Goal: Transaction & Acquisition: Purchase product/service

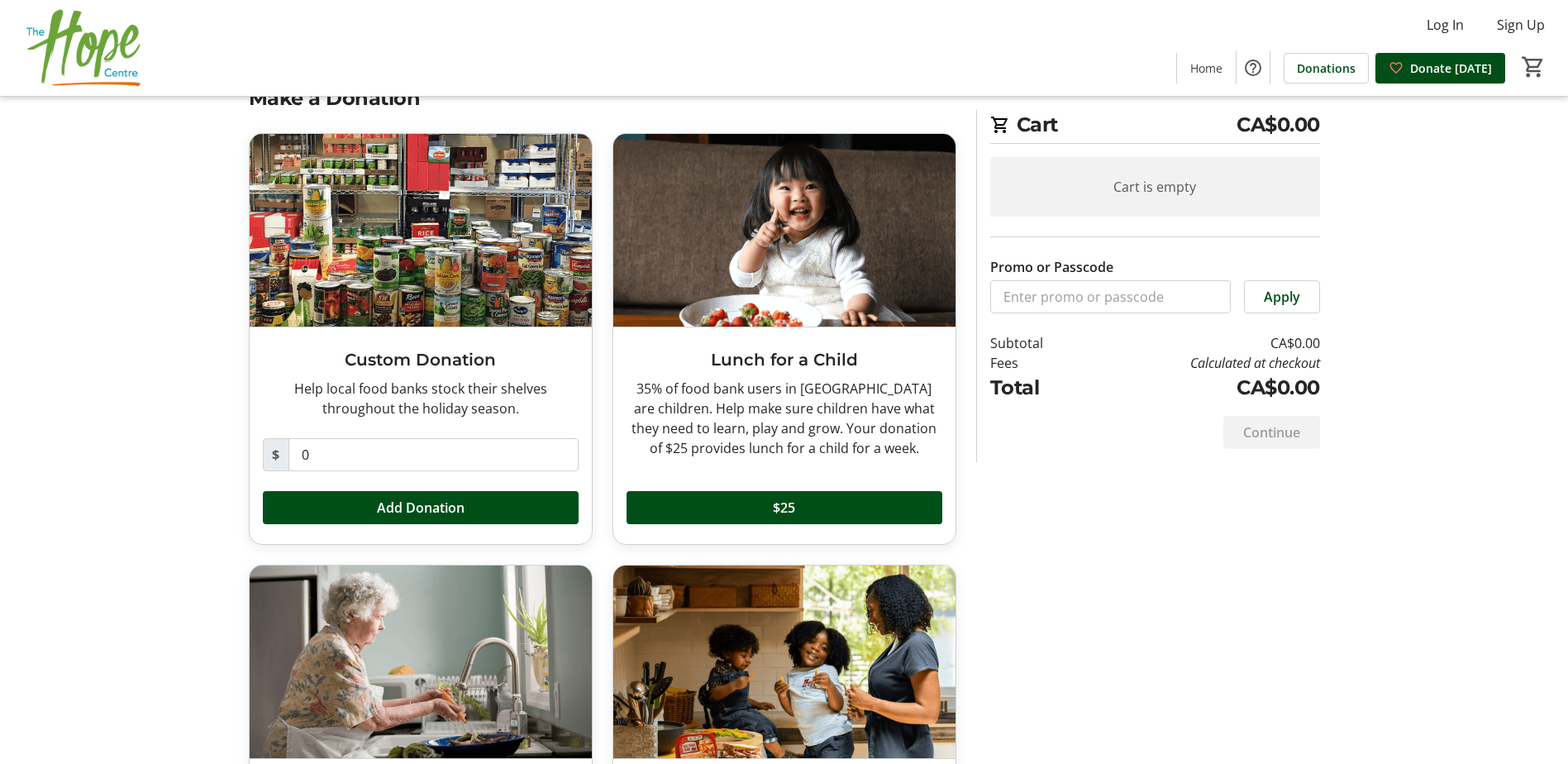
scroll to position [57, 0]
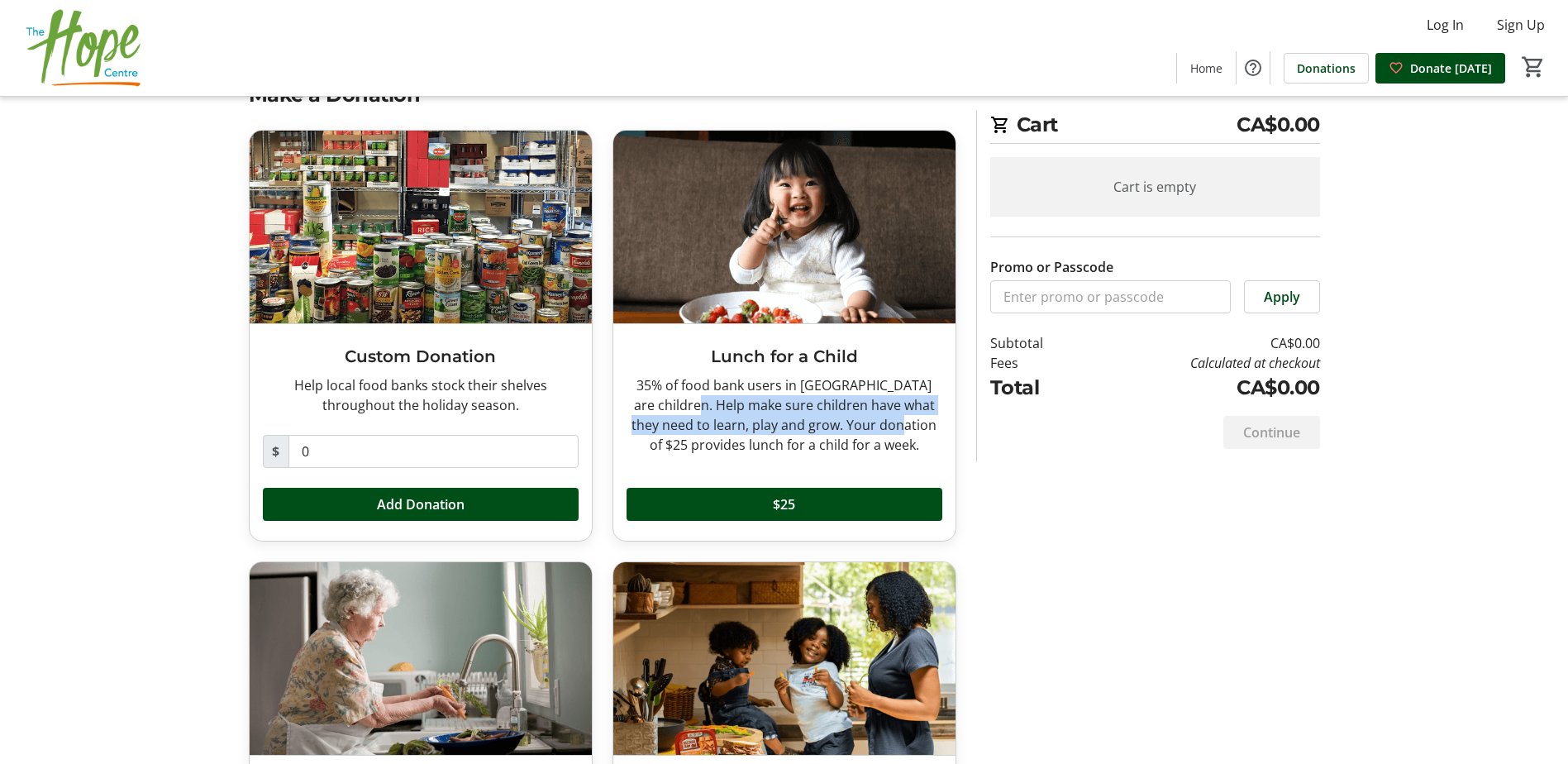
drag, startPoint x: 689, startPoint y: 398, endPoint x: 902, endPoint y: 422, distance: 214.3
click at [902, 422] on div "35% of food bank users in [GEOGRAPHIC_DATA] are children. Help make sure childr…" at bounding box center [784, 415] width 315 height 79
click at [902, 423] on div "35% of food bank users in [GEOGRAPHIC_DATA] are children. Help make sure childr…" at bounding box center [784, 415] width 315 height 79
drag, startPoint x: 706, startPoint y: 402, endPoint x: 924, endPoint y: 448, distance: 222.8
click at [924, 448] on div "35% of food bank users in [GEOGRAPHIC_DATA] are children. Help make sure childr…" at bounding box center [784, 415] width 315 height 79
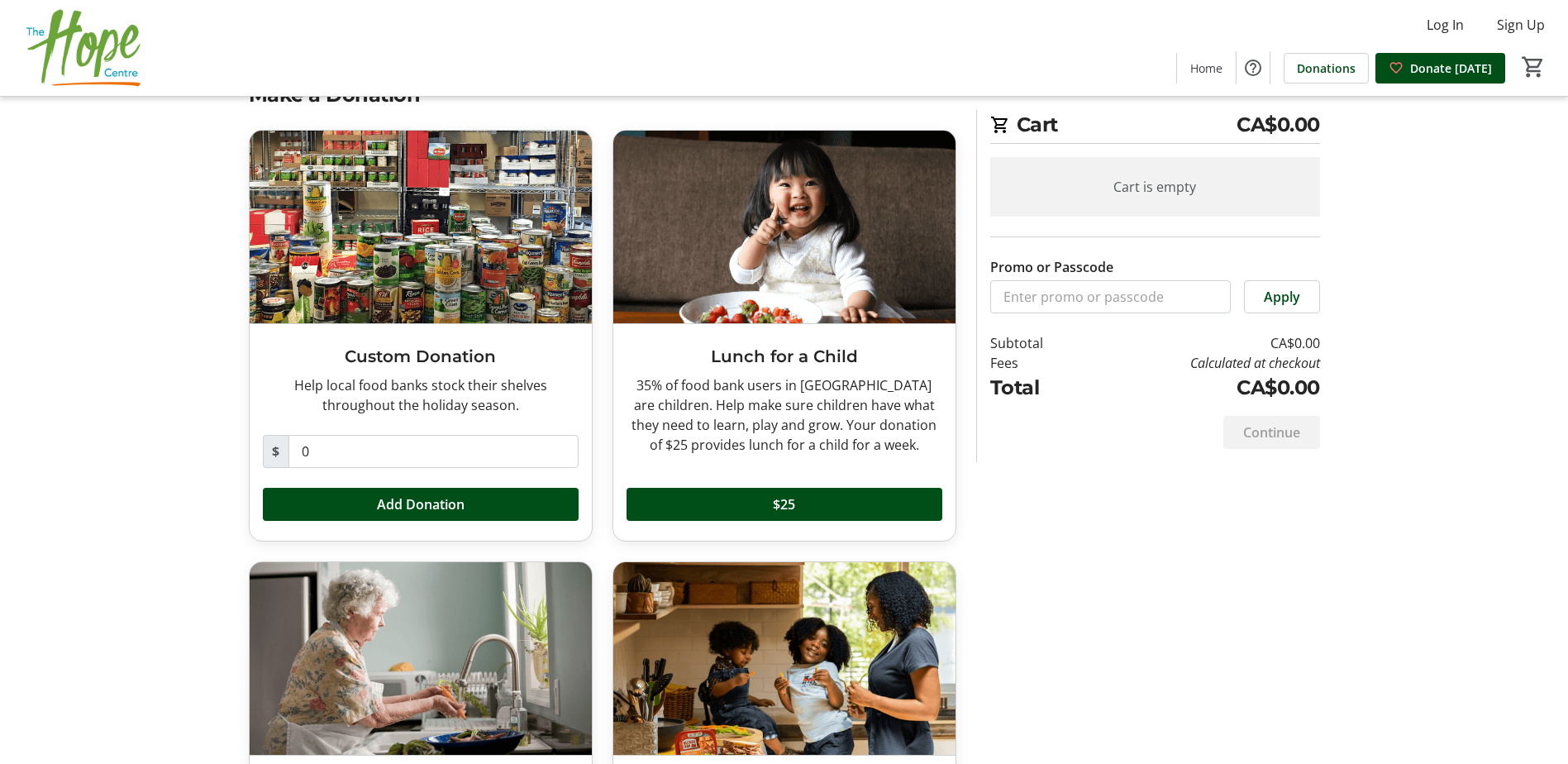
click at [1274, 608] on div "Make a Donation Custom Donation Help local food banks stock their shelves throu…" at bounding box center [784, 530] width 1091 height 900
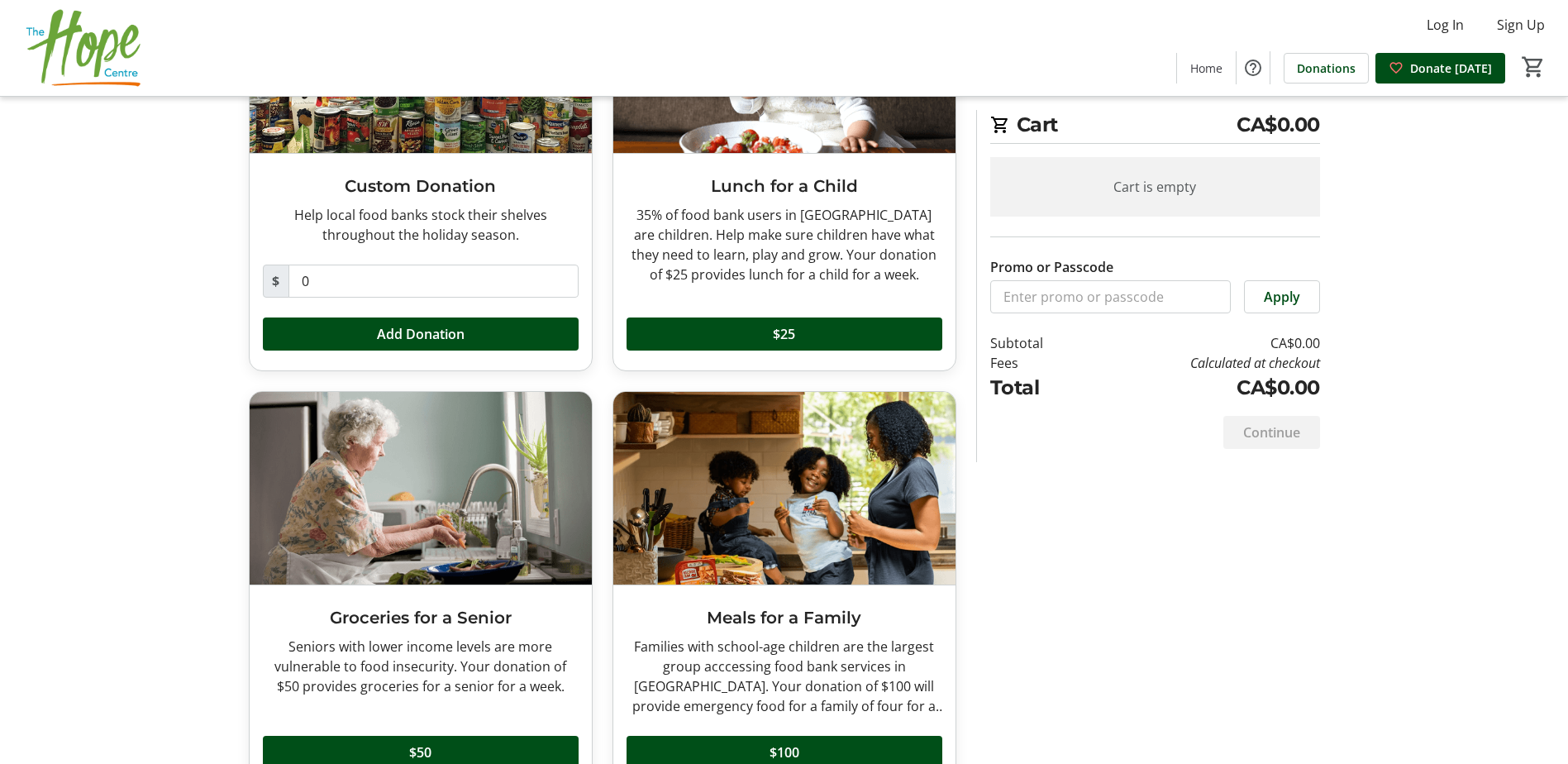
scroll to position [272, 0]
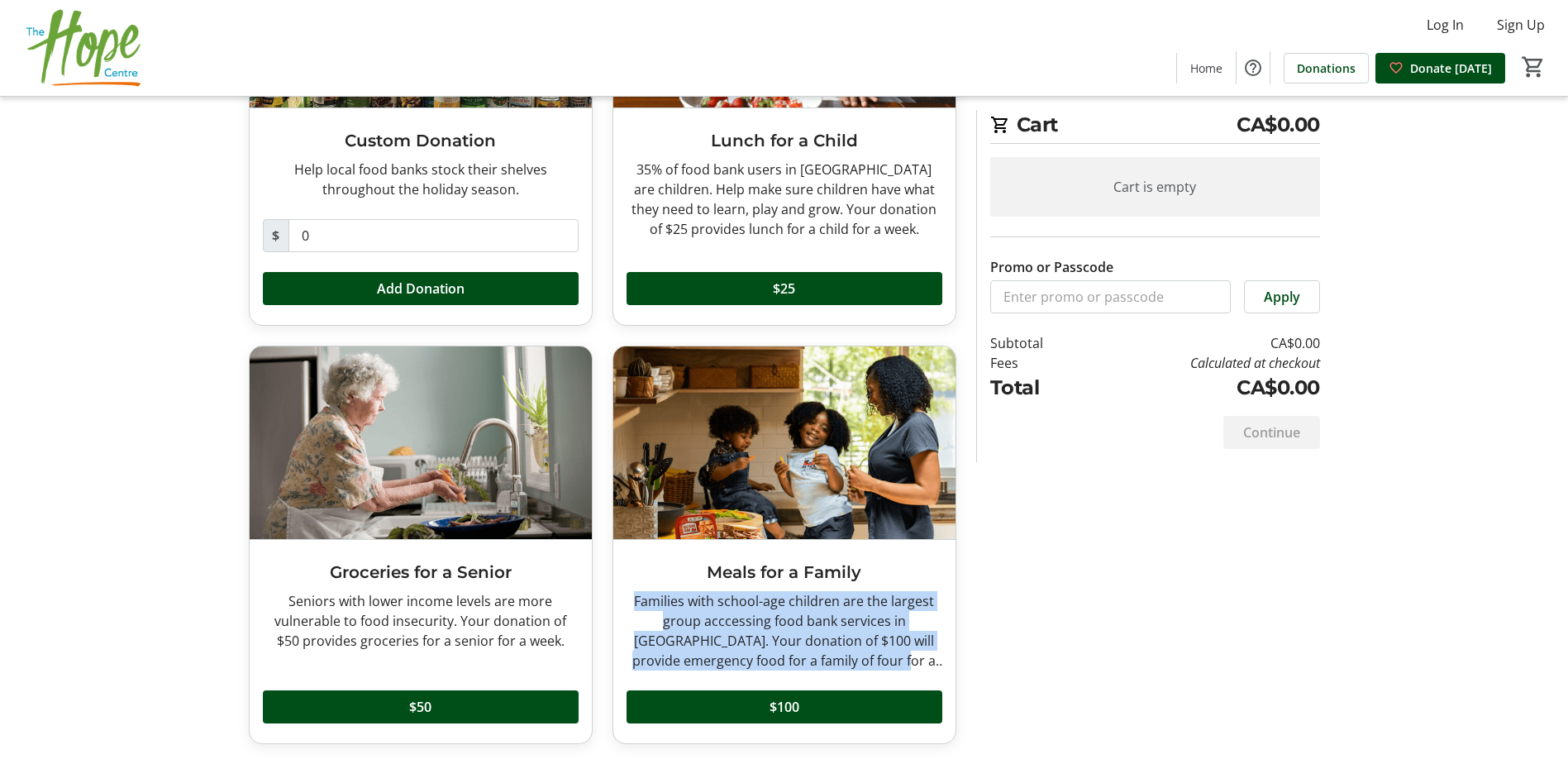
drag, startPoint x: 630, startPoint y: 597, endPoint x: 890, endPoint y: 655, distance: 266.4
click at [890, 655] on div "Families with school-age children are the largest group acccessing food bank se…" at bounding box center [784, 631] width 315 height 79
click at [889, 655] on div "Families with school-age children are the largest group acccessing food bank se…" at bounding box center [784, 631] width 315 height 79
click at [669, 656] on div "Families with school-age children are the largest group acccessing food bank se…" at bounding box center [784, 631] width 315 height 79
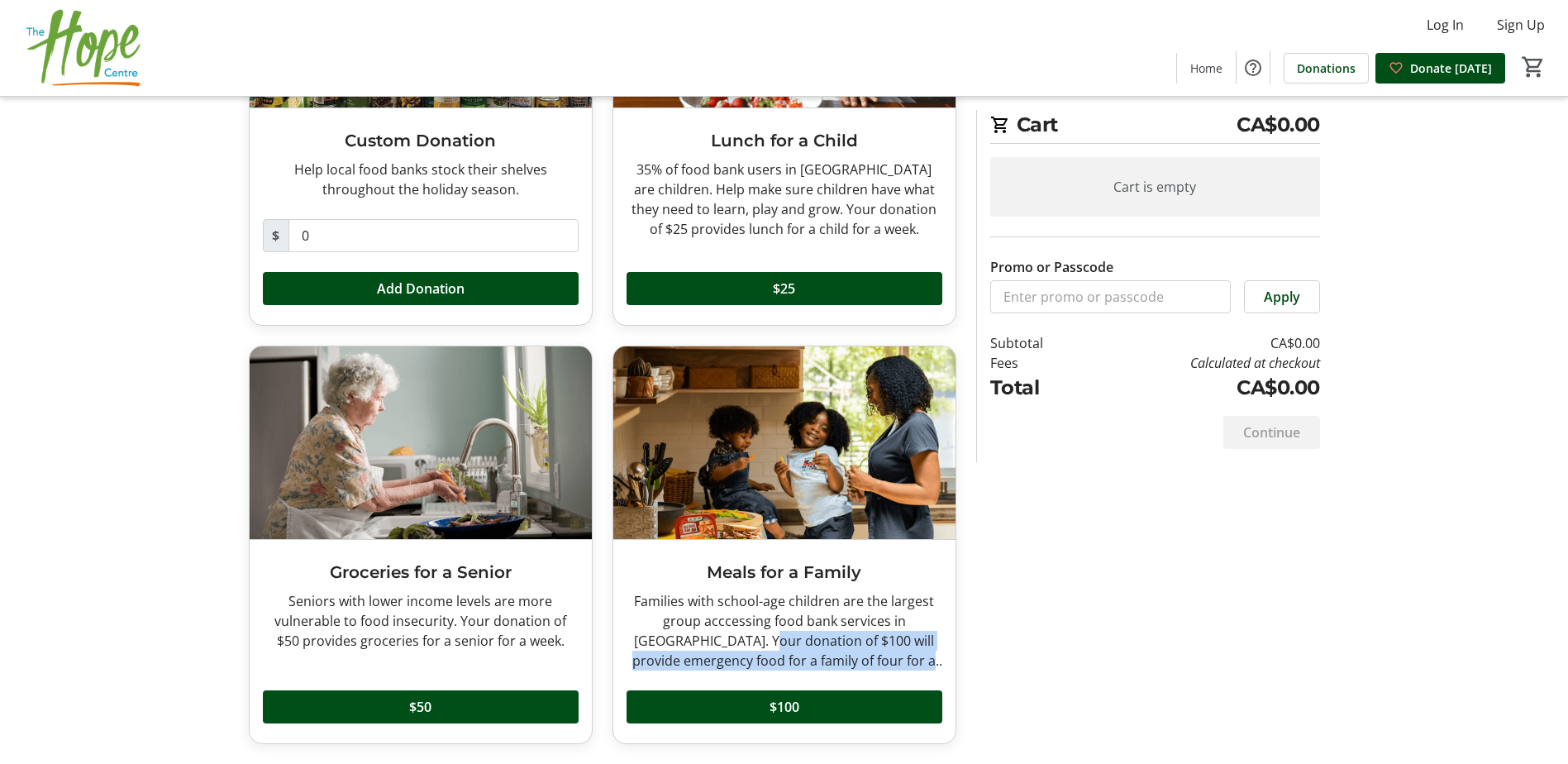
drag, startPoint x: 706, startPoint y: 649, endPoint x: 872, endPoint y: 675, distance: 168.0
click at [872, 675] on div "Meals for a Family Families with school-age children are the largest group accc…" at bounding box center [784, 641] width 342 height 203
click at [874, 675] on div "$100" at bounding box center [784, 697] width 315 height 53
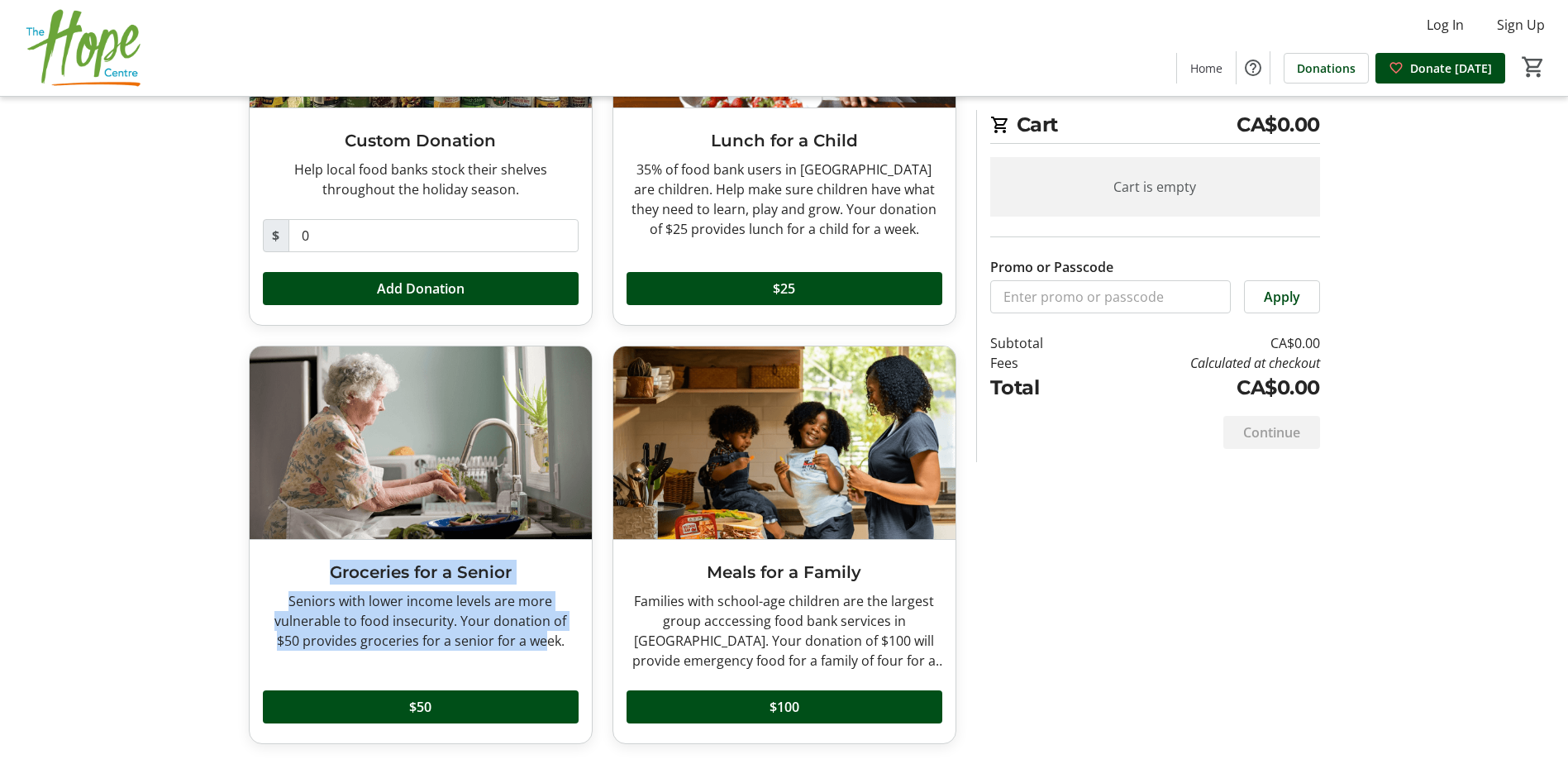
drag, startPoint x: 303, startPoint y: 588, endPoint x: 530, endPoint y: 642, distance: 233.3
click at [530, 642] on div "Groceries for a Senior Seniors with lower income levels are more vulnerable to …" at bounding box center [421, 641] width 342 height 203
click at [530, 642] on div "Seniors with lower income levels are more vulnerable to food insecurity. Your d…" at bounding box center [421, 621] width 315 height 60
